Goal: Check status

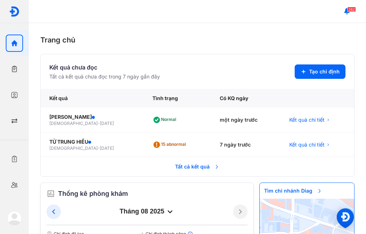
click at [197, 166] on span "Tất cả kết quả" at bounding box center [197, 167] width 53 height 16
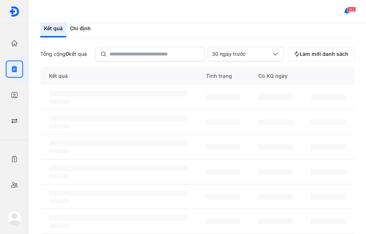
scroll to position [72, 0]
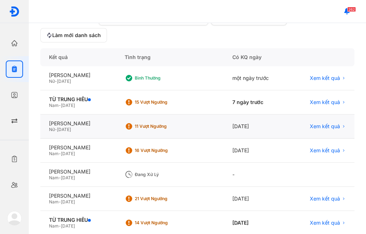
click at [256, 124] on div "[DATE]" at bounding box center [257, 126] width 66 height 24
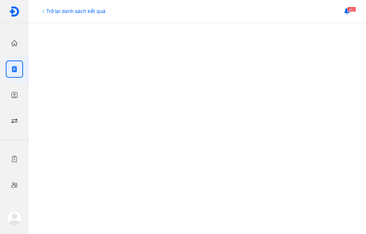
scroll to position [370, 0]
